Goal: Task Accomplishment & Management: Use online tool/utility

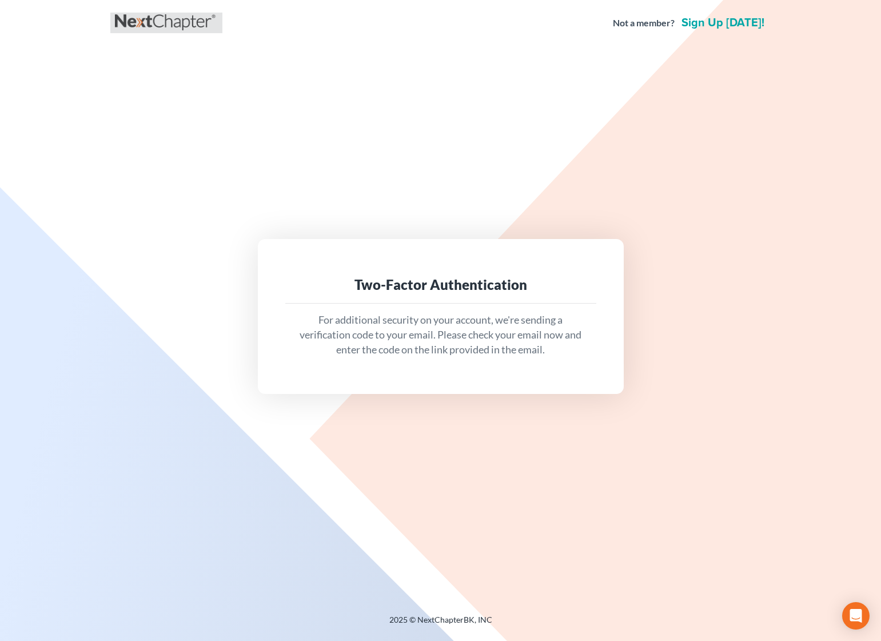
click at [158, 14] on link at bounding box center [166, 23] width 103 height 21
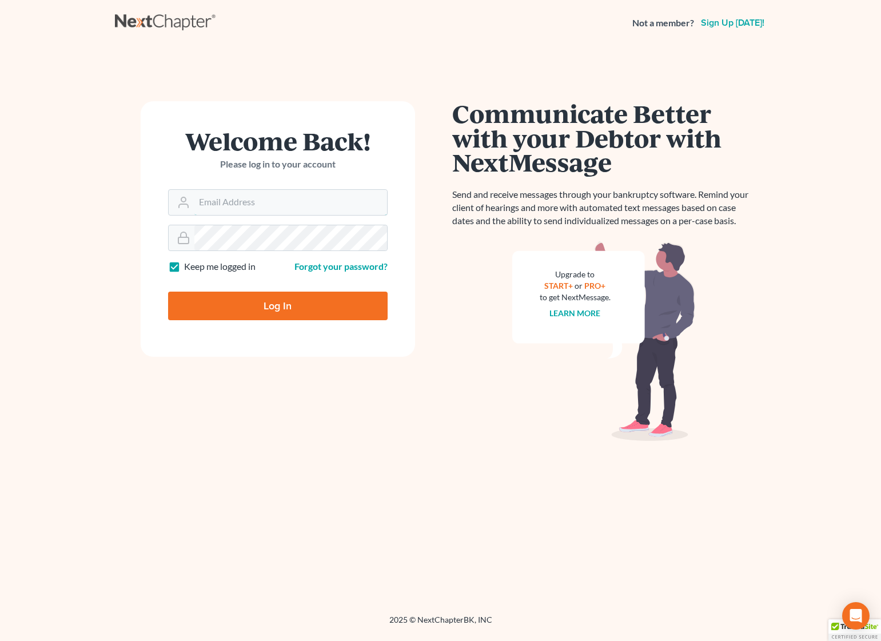
type input "dtaylor@fairmaxlaw.com"
click at [245, 307] on input "Log In" at bounding box center [278, 306] width 220 height 29
type input "Thinking..."
